Goal: Transaction & Acquisition: Purchase product/service

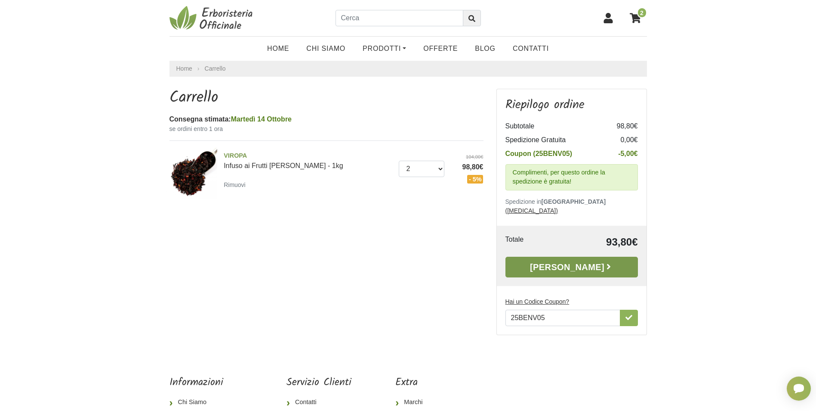
click at [571, 258] on link "Alla Cassa" at bounding box center [572, 267] width 133 height 21
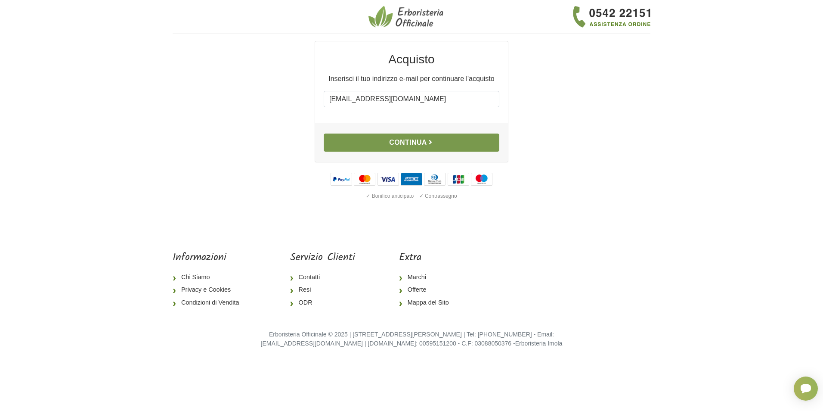
click at [393, 145] on button "Continua" at bounding box center [412, 142] width 176 height 18
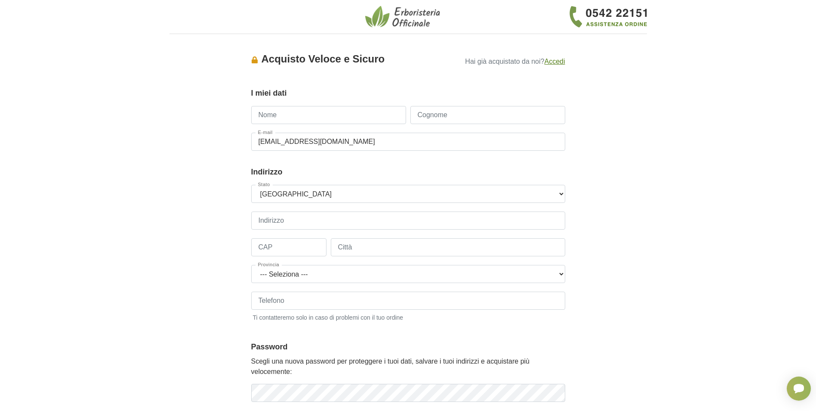
type input "l"
type input "LARA"
type input "MASCHIETTO"
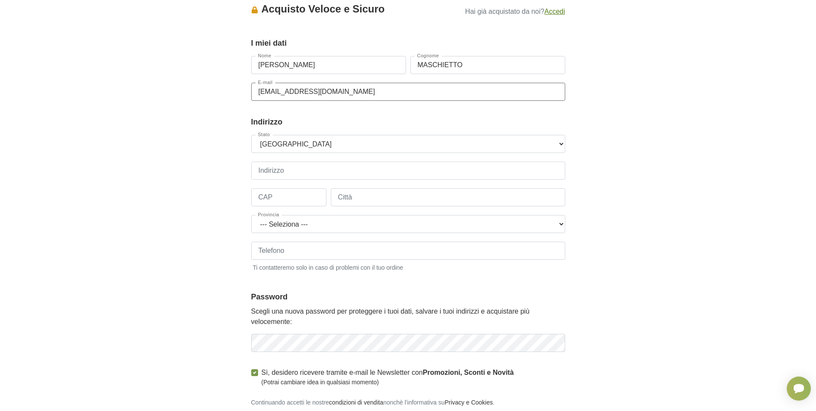
scroll to position [43, 0]
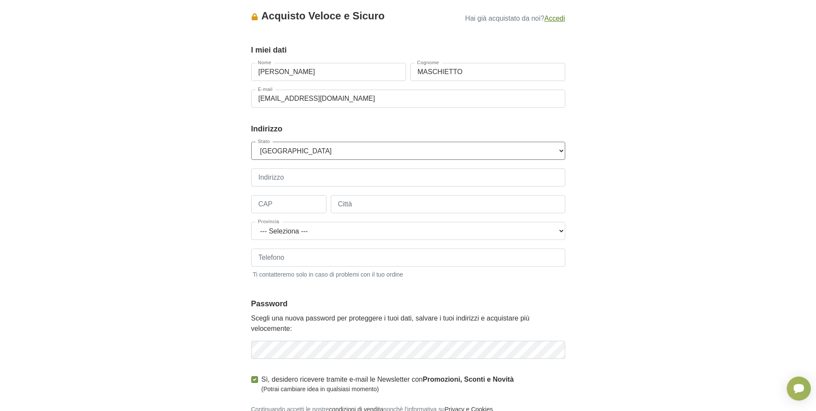
click at [293, 149] on select "--- Seleziona --- Austria Belgium Bulgaria Croatia Czech Republic Denmark Eston…" at bounding box center [408, 151] width 314 height 18
click at [251, 142] on select "--- Seleziona --- Austria Belgium Bulgaria Croatia Czech Republic Denmark Eston…" at bounding box center [408, 151] width 314 height 18
click at [282, 181] on input "Indirizzo" at bounding box center [408, 177] width 314 height 18
type input "VIA BORGO ANTIGA, 117"
drag, startPoint x: 271, startPoint y: 205, endPoint x: 279, endPoint y: 205, distance: 8.2
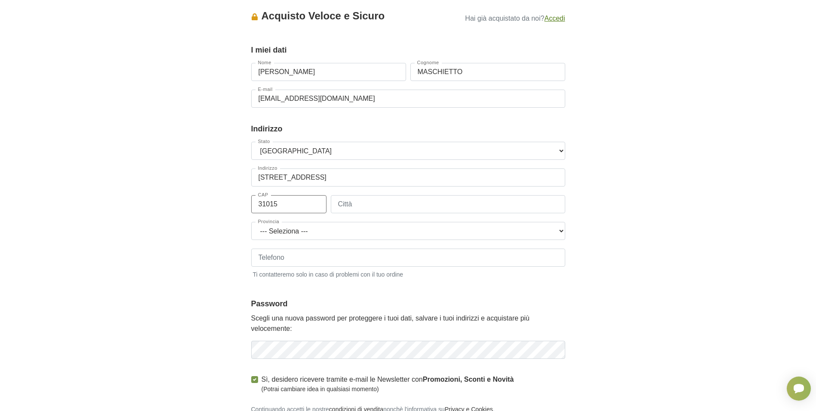
click at [279, 205] on input "31015" at bounding box center [288, 204] width 75 height 18
type input "31020"
type input "SAN PIETRO DI FELETTO"
click at [560, 228] on select "--- Seleziona --- Agrigento Alessandria Ancona Aosta Arezzo Ascoli Piceno Asti …" at bounding box center [408, 231] width 314 height 18
select select "3938"
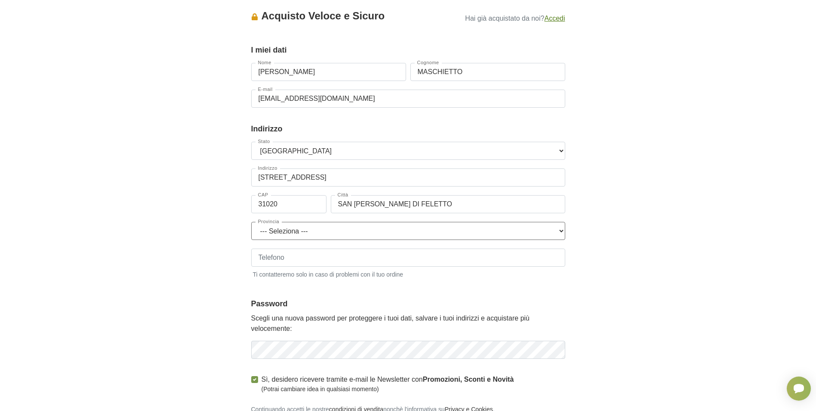
click at [251, 222] on select "--- Seleziona --- Agrigento Alessandria Ancona Aosta Arezzo Ascoli Piceno Asti …" at bounding box center [408, 231] width 314 height 18
click at [474, 258] on input "Telefono" at bounding box center [408, 257] width 314 height 18
click at [475, 257] on input "32" at bounding box center [408, 257] width 314 height 18
type input "+393292098515"
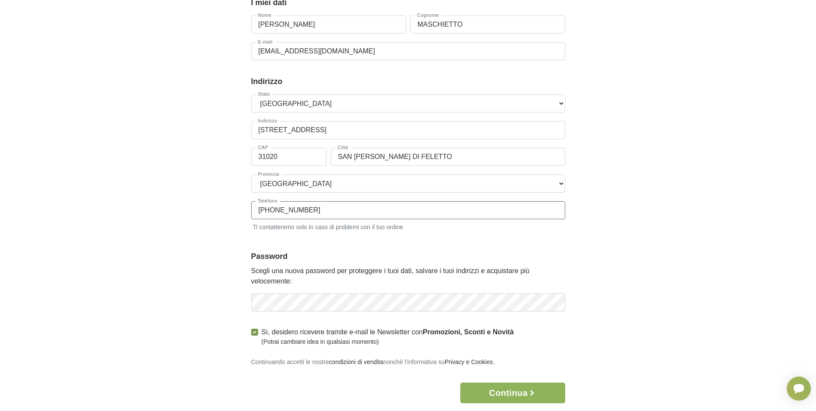
scroll to position [129, 0]
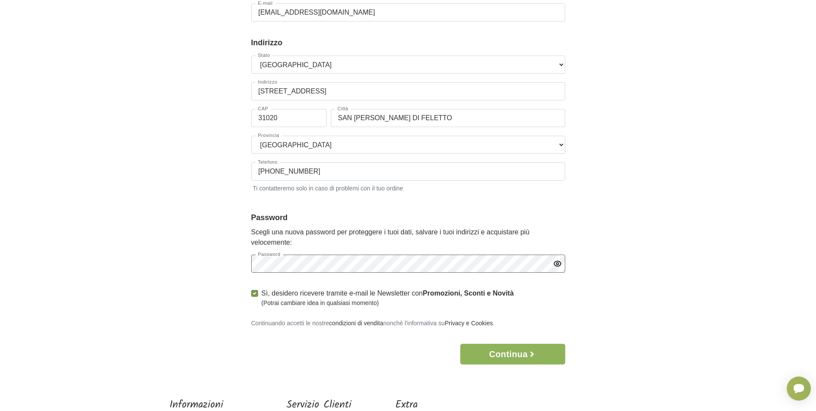
click at [197, 266] on div "Accesso × Accedi per completare il tuo acquisto più velocemente. E-mail laramas…" at bounding box center [408, 138] width 491 height 452
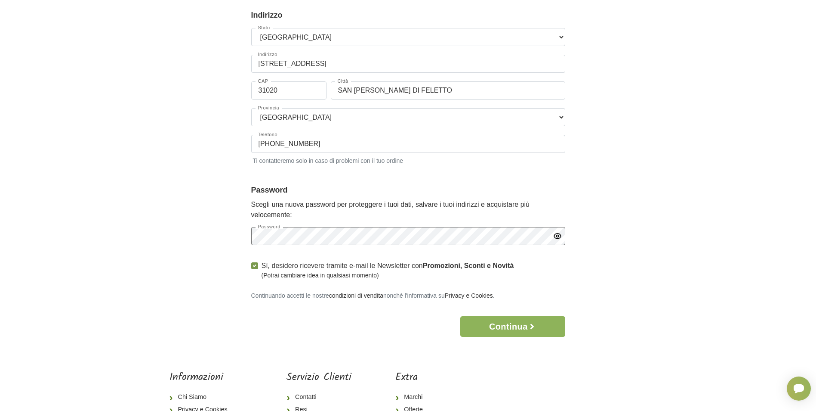
scroll to position [172, 0]
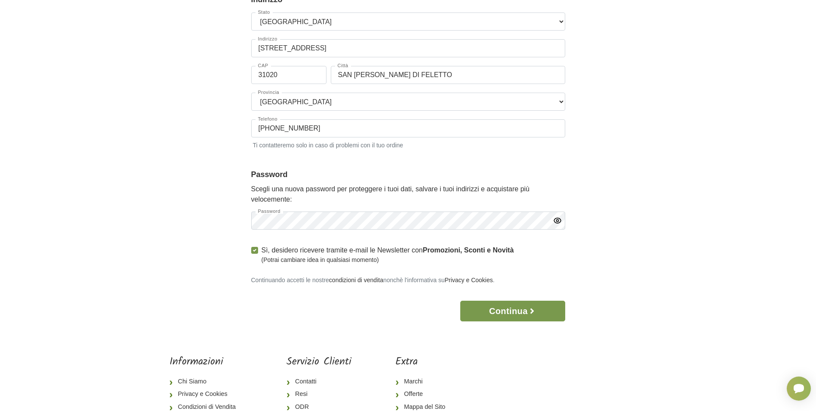
click at [513, 309] on button "Continua" at bounding box center [513, 310] width 105 height 21
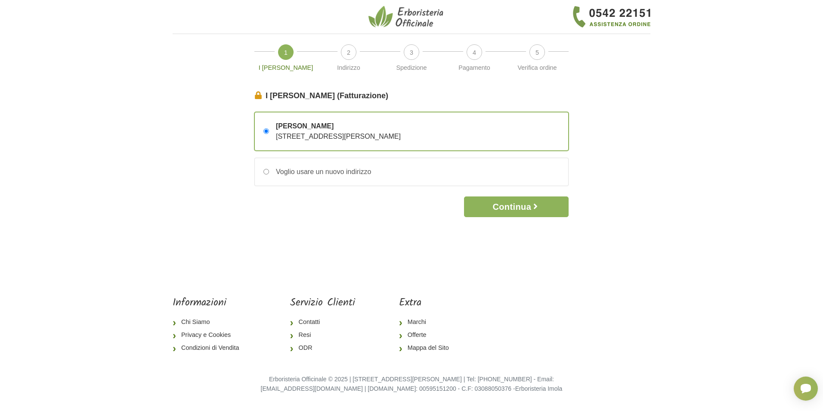
click at [280, 52] on span "1" at bounding box center [285, 51] width 15 height 15
click at [267, 170] on input "Voglio usare un nuovo indirizzo" at bounding box center [266, 172] width 6 height 6
radio input "true"
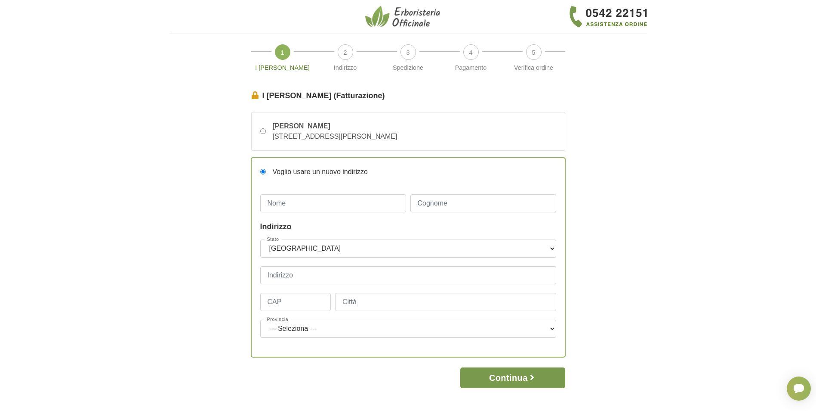
click at [517, 377] on button "Continua" at bounding box center [513, 377] width 105 height 21
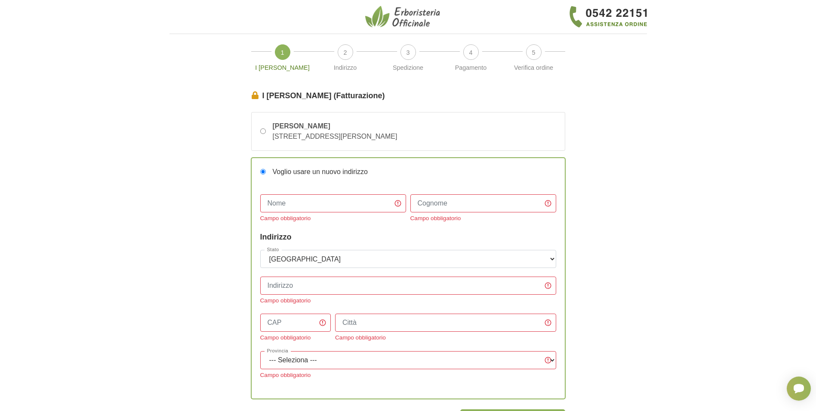
click at [265, 171] on input "Voglio usare un nuovo indirizzo" at bounding box center [263, 172] width 6 height 6
click at [261, 130] on input "Lara Maschietto VIA BORGO ANTIGA, 117 – 31020 SAN PIETRO DI FELETTO, Treviso, I…" at bounding box center [263, 131] width 6 height 6
radio input "true"
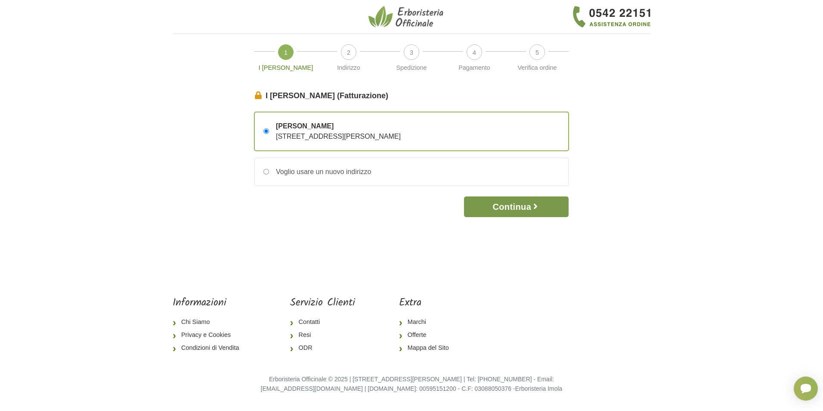
click at [519, 211] on button "Continua" at bounding box center [516, 206] width 105 height 21
click at [266, 170] on input "Voglio usare un nuovo indirizzo" at bounding box center [266, 172] width 6 height 6
radio input "true"
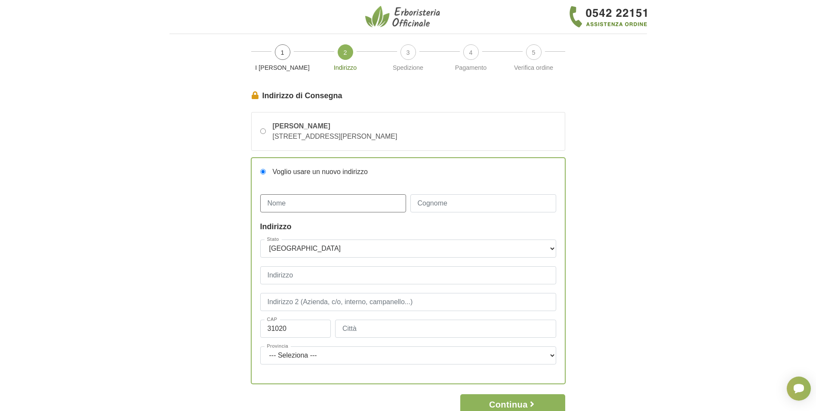
click at [311, 206] on input "Nome" at bounding box center [333, 203] width 146 height 18
type input "Lara"
type input "Maschietto"
click at [298, 276] on input "Indirizzo" at bounding box center [408, 275] width 296 height 18
type input "v"
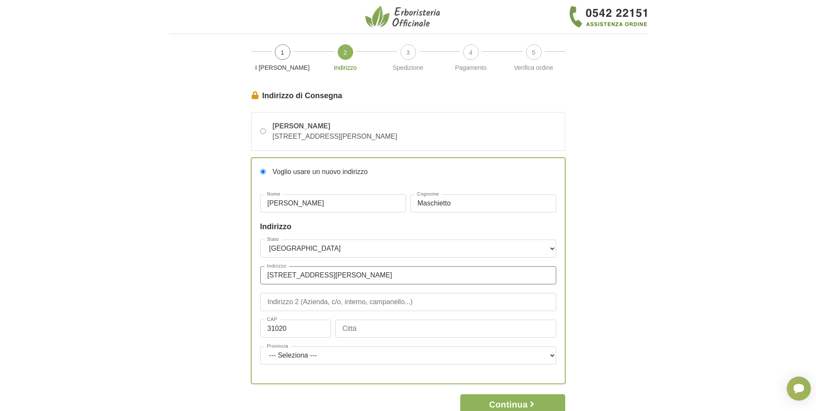
type input "VIA SAN GIUSEPPE, 54"
click at [343, 273] on input "VIA SAN GIUSEPPE, 54" at bounding box center [408, 275] width 296 height 18
drag, startPoint x: 347, startPoint y: 273, endPoint x: 261, endPoint y: 275, distance: 85.7
click at [261, 275] on input "VIA SAN GIUSEPPE, 54" at bounding box center [408, 275] width 296 height 18
type input "c"
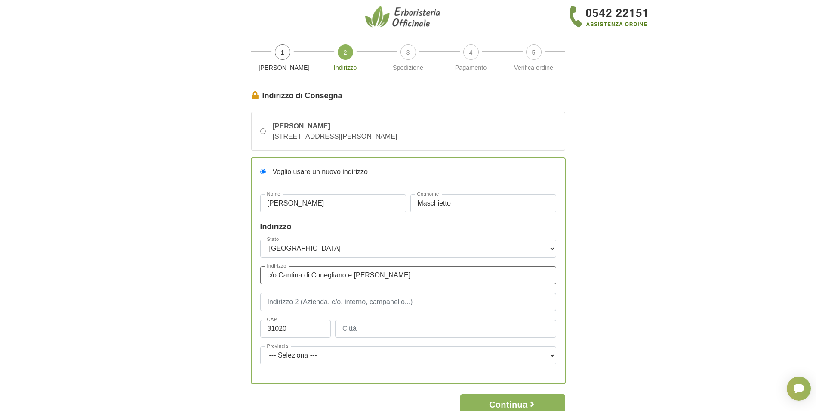
type input "c/o Cantina di Conegliano e Vittorio Veneto"
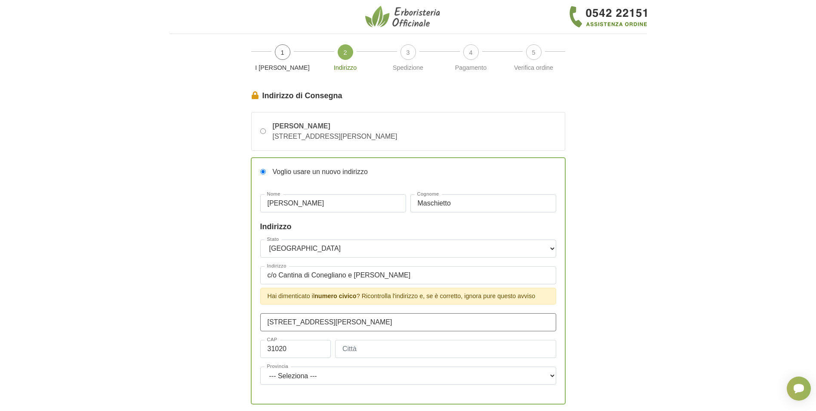
type input "Via San Giuseppe, 54"
type input "31015"
type input "Conegliano"
click at [550, 374] on select "--- Seleziona --- Agrigento Alessandria Ancona Aosta Arezzo Ascoli Piceno Asti …" at bounding box center [408, 375] width 296 height 18
select select "3938"
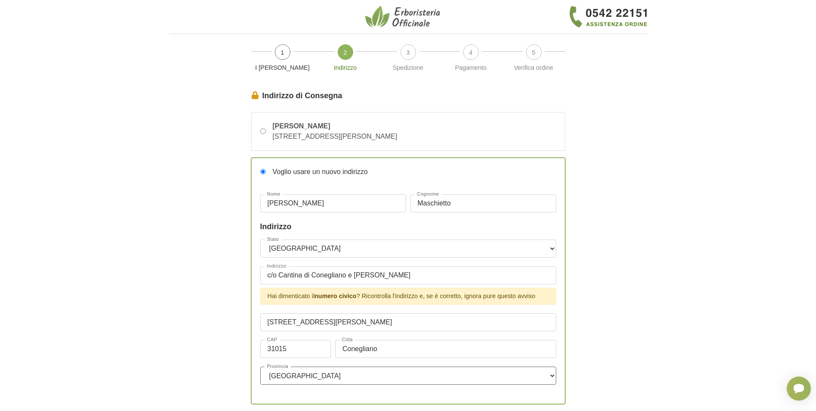
click at [260, 366] on select "--- Seleziona --- Agrigento Alessandria Ancona Aosta Arezzo Ascoli Piceno Asti …" at bounding box center [408, 375] width 296 height 18
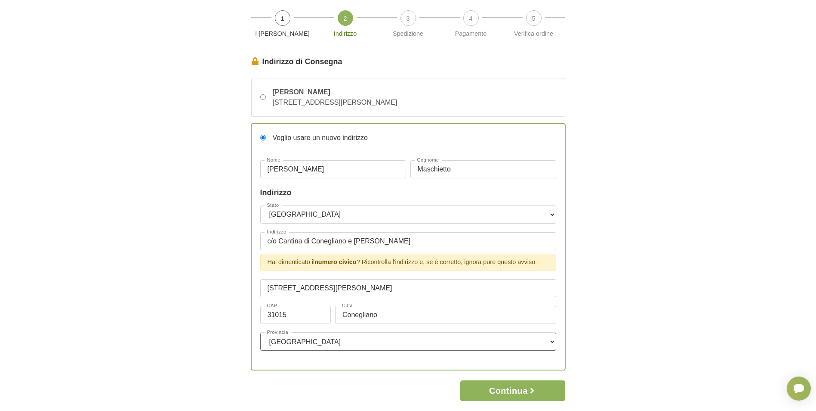
scroll to position [129, 0]
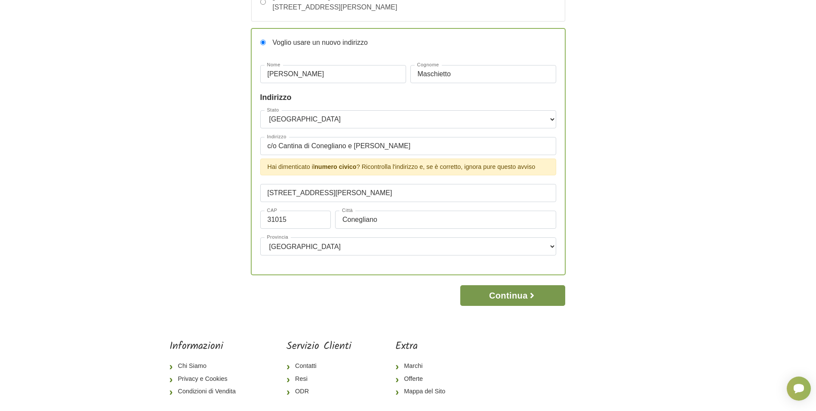
click at [495, 297] on button "Continua" at bounding box center [513, 295] width 105 height 21
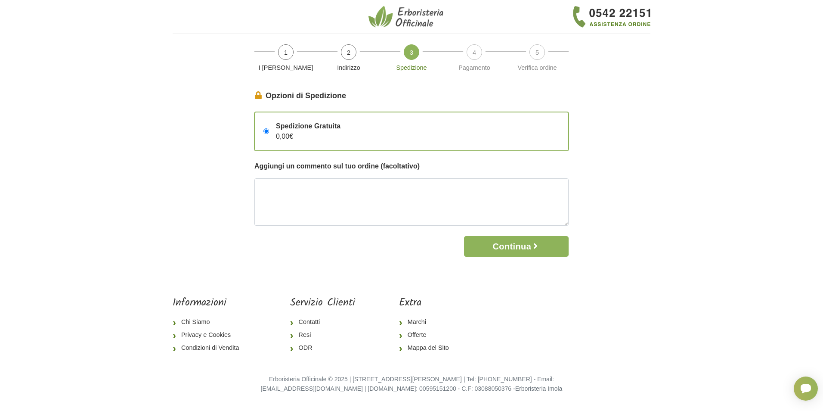
click at [476, 49] on li "4 Pagamento" at bounding box center [474, 62] width 63 height 42
click at [516, 247] on button "Continua" at bounding box center [516, 246] width 105 height 21
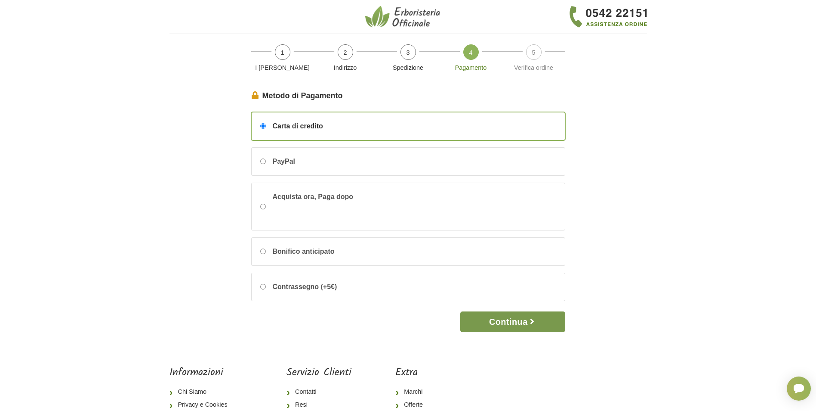
click at [511, 315] on button "Continua" at bounding box center [513, 321] width 105 height 21
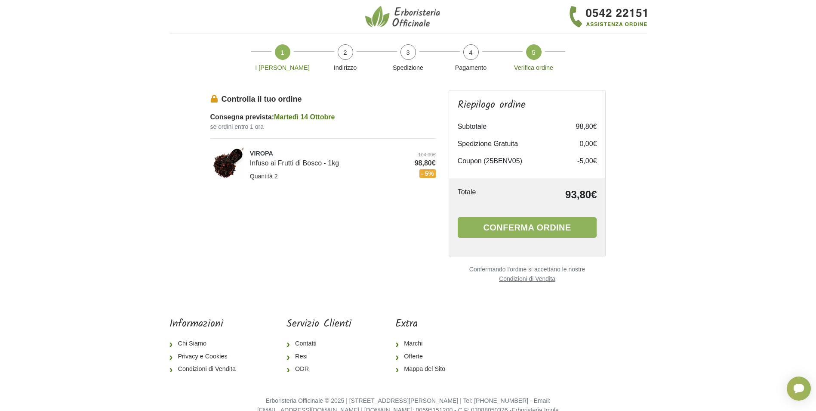
click at [285, 53] on span "1" at bounding box center [282, 51] width 15 height 15
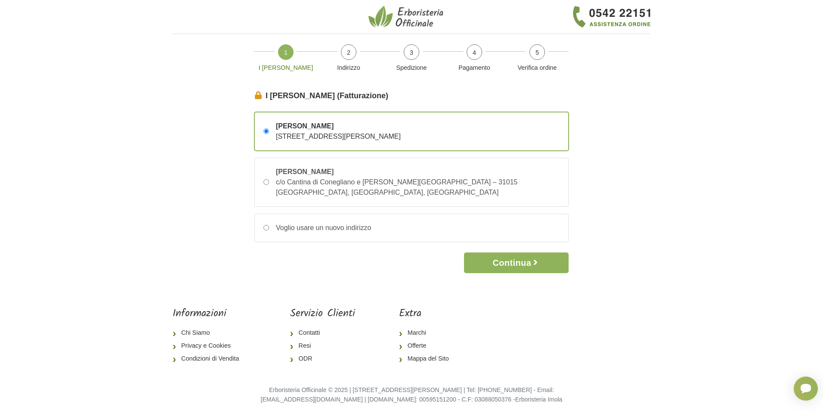
click at [545, 126] on div "Lara Maschietto VIA BORGO ANTIGA, 117 – 31020 SAN PIETRO DI FELETTO, Treviso, I…" at bounding box center [411, 131] width 313 height 38
click at [269, 128] on input "Lara Maschietto VIA BORGO ANTIGA, 117 – 31020 SAN PIETRO DI FELETTO, Treviso, I…" at bounding box center [266, 131] width 6 height 6
click at [540, 128] on div "Lara Maschietto VIA BORGO ANTIGA, 117 – 31020 SAN PIETRO DI FELETTO, Treviso, I…" at bounding box center [411, 131] width 313 height 38
click at [269, 128] on input "Lara Maschietto VIA BORGO ANTIGA, 117 – 31020 SAN PIETRO DI FELETTO, Treviso, I…" at bounding box center [266, 131] width 6 height 6
click at [267, 130] on input "Lara Maschietto VIA BORGO ANTIGA, 117 – 31020 SAN PIETRO DI FELETTO, Treviso, I…" at bounding box center [266, 131] width 6 height 6
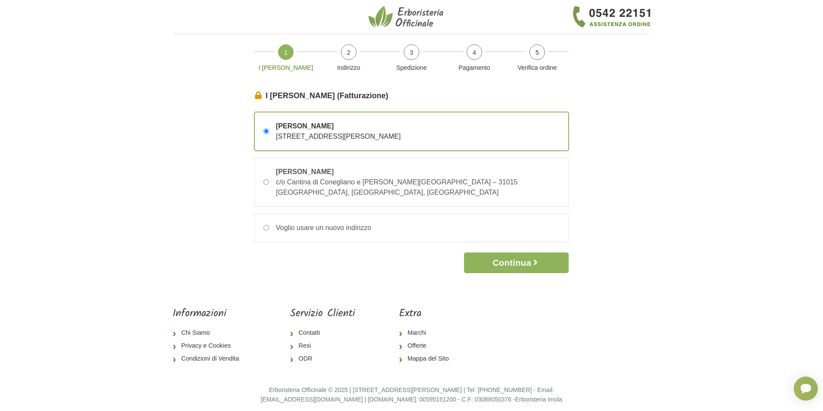
click at [283, 95] on legend "I Miei Dati (Fatturazione)" at bounding box center [411, 96] width 314 height 12
click at [383, 130] on span "Lara Maschietto" at bounding box center [338, 126] width 125 height 10
click at [269, 130] on input "Lara Maschietto VIA BORGO ANTIGA, 117 – 31020 SAN PIETRO DI FELETTO, Treviso, I…" at bounding box center [266, 131] width 6 height 6
click at [476, 54] on span "4" at bounding box center [474, 51] width 15 height 15
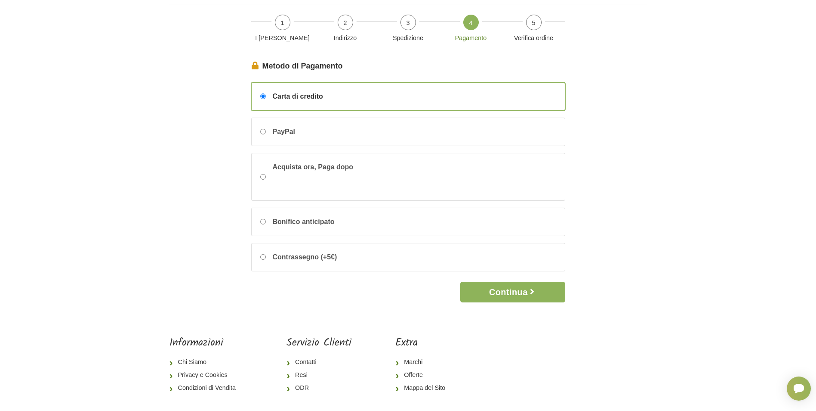
scroll to position [43, 0]
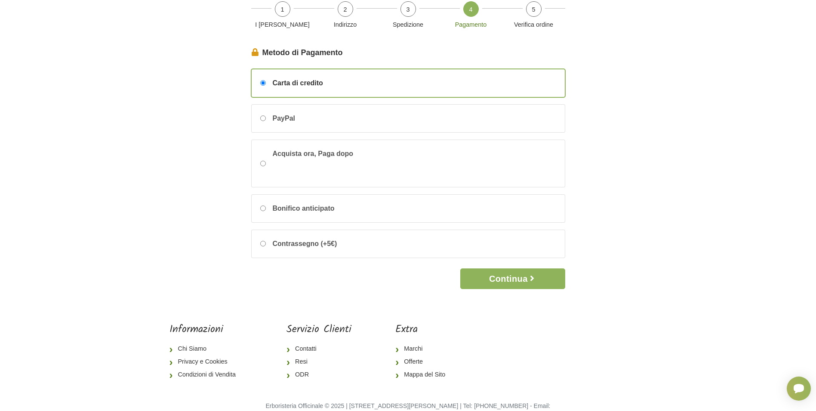
click at [264, 82] on input "Carta di credito" at bounding box center [263, 83] width 6 height 6
click at [517, 278] on button "Continua" at bounding box center [513, 278] width 105 height 21
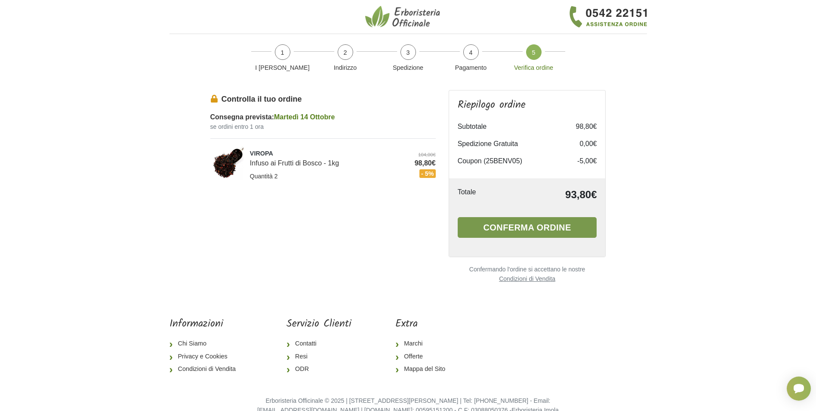
click at [517, 225] on button "Conferma ordine" at bounding box center [527, 227] width 139 height 21
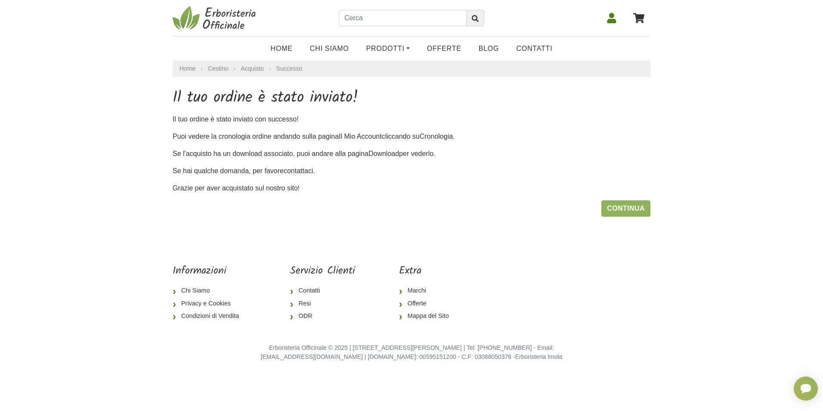
click at [613, 15] on icon at bounding box center [611, 18] width 9 height 10
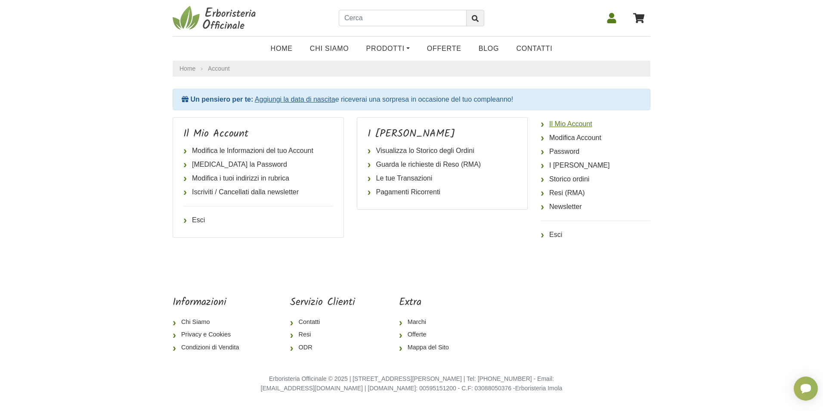
click at [567, 126] on link "Il Mio Account" at bounding box center [596, 124] width 110 height 14
click at [566, 126] on link "Il Mio Account" at bounding box center [596, 124] width 110 height 14
click at [570, 164] on link "I [PERSON_NAME]" at bounding box center [596, 165] width 110 height 14
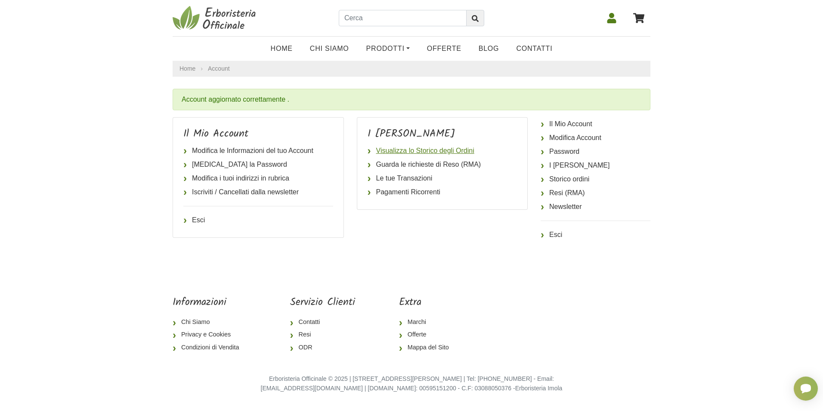
click at [390, 150] on link "Visualizza lo Storico degli Ordini" at bounding box center [443, 151] width 150 height 14
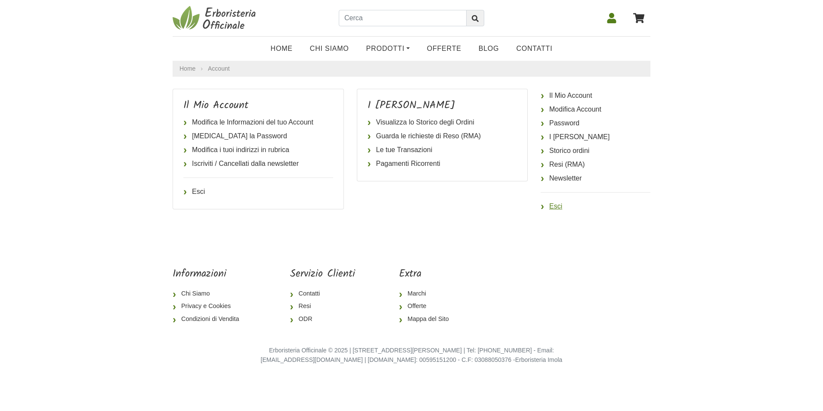
click at [554, 209] on link "Esci" at bounding box center [596, 206] width 110 height 14
